Goal: Navigation & Orientation: Understand site structure

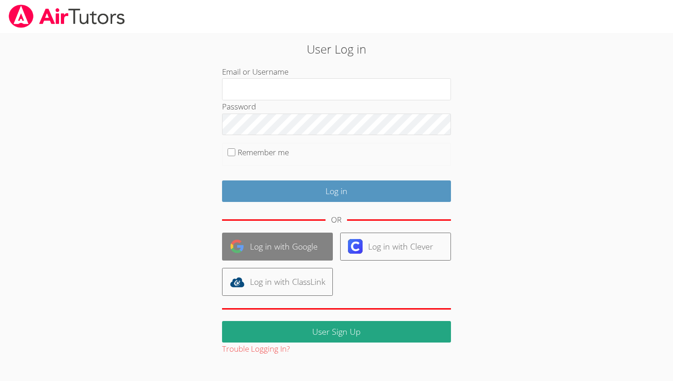
click at [278, 246] on link "Log in with Google" at bounding box center [277, 247] width 111 height 28
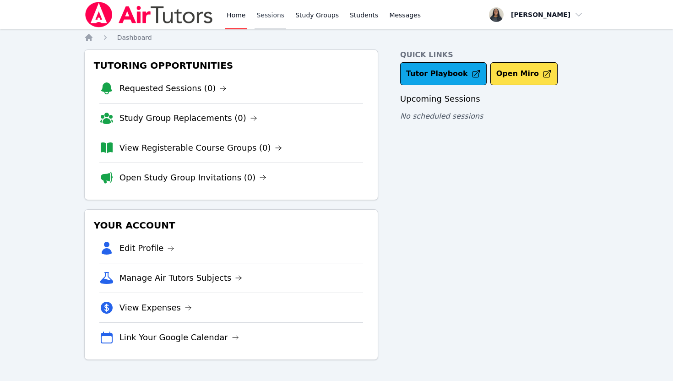
click at [279, 17] on link "Sessions" at bounding box center [270, 14] width 32 height 29
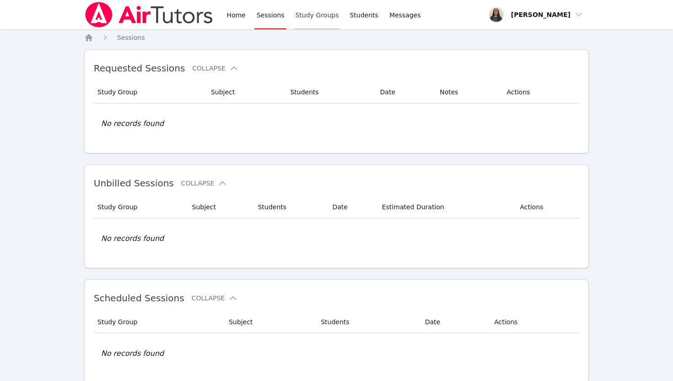
click at [313, 19] on link "Study Groups" at bounding box center [316, 14] width 47 height 29
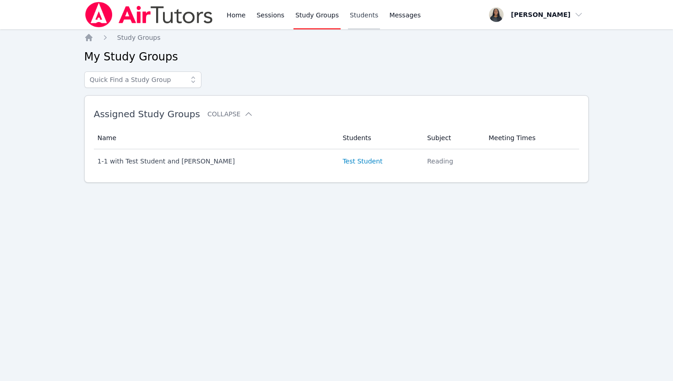
click at [348, 18] on link "Students" at bounding box center [364, 14] width 32 height 29
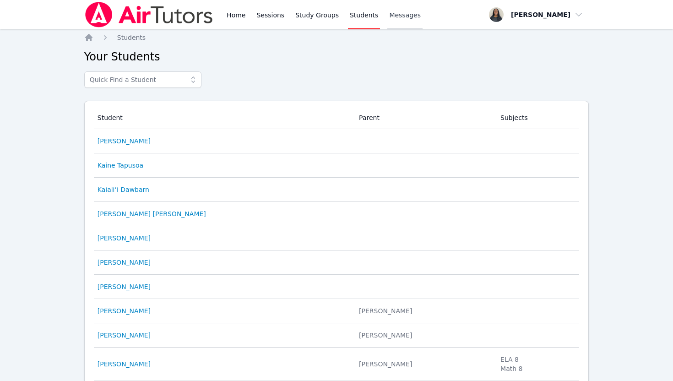
click at [406, 15] on span "Messages" at bounding box center [405, 15] width 32 height 9
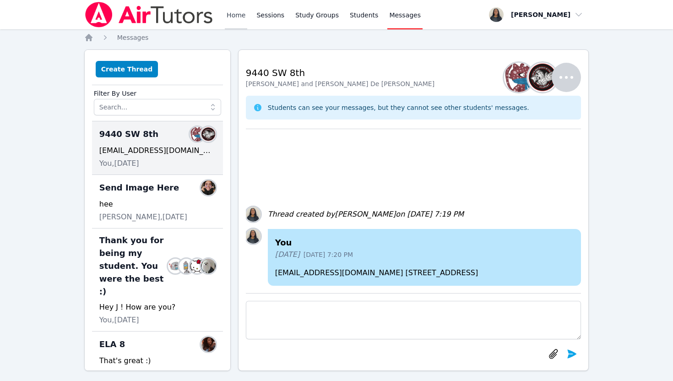
click at [227, 16] on link "Home" at bounding box center [236, 14] width 22 height 29
